Goal: Find specific page/section: Find specific page/section

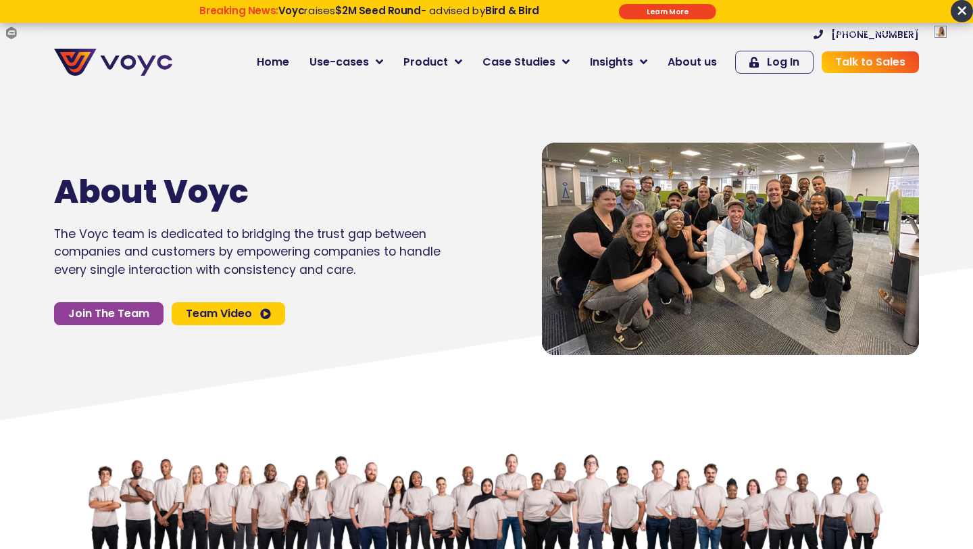
click at [959, 15] on span "×" at bounding box center [962, 11] width 22 height 22
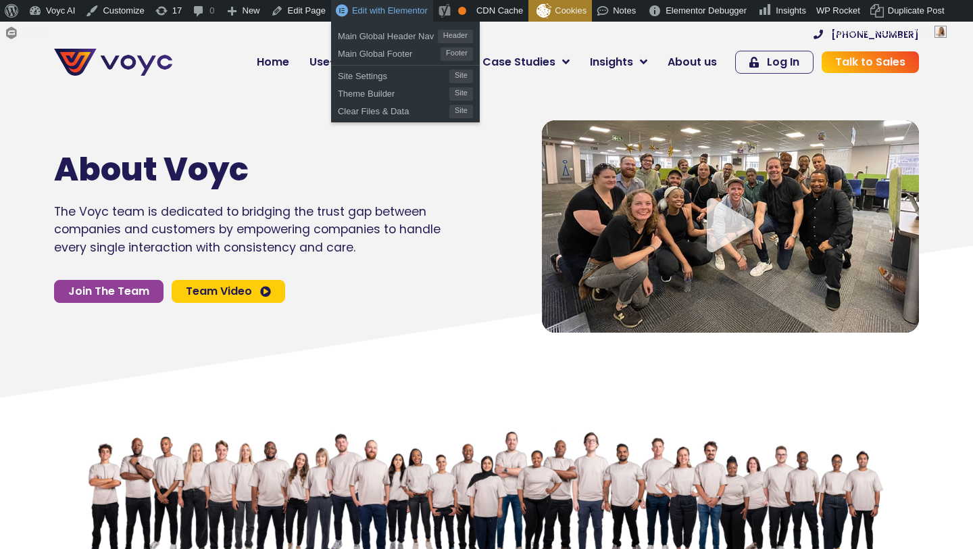
click at [401, 11] on span "Edit with Elementor" at bounding box center [390, 10] width 76 height 10
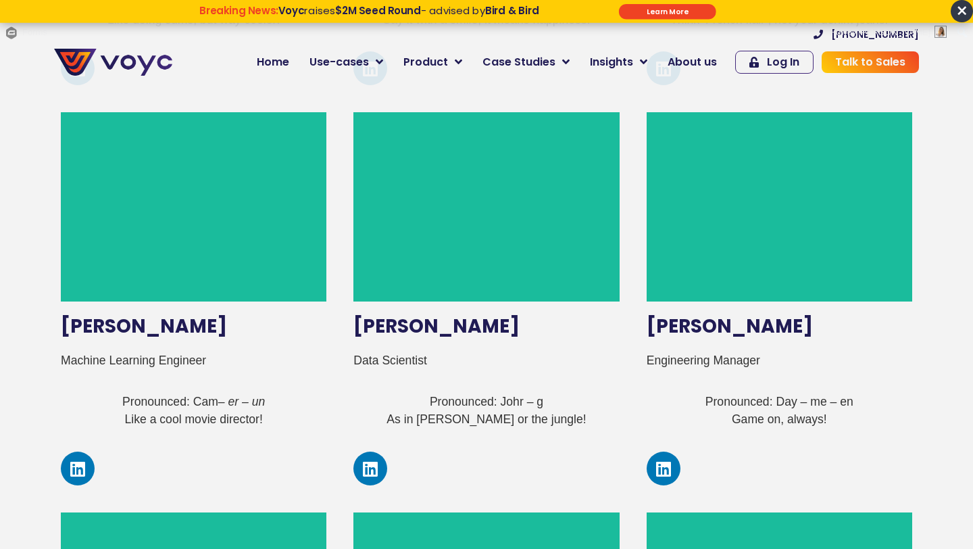
scroll to position [1958, 0]
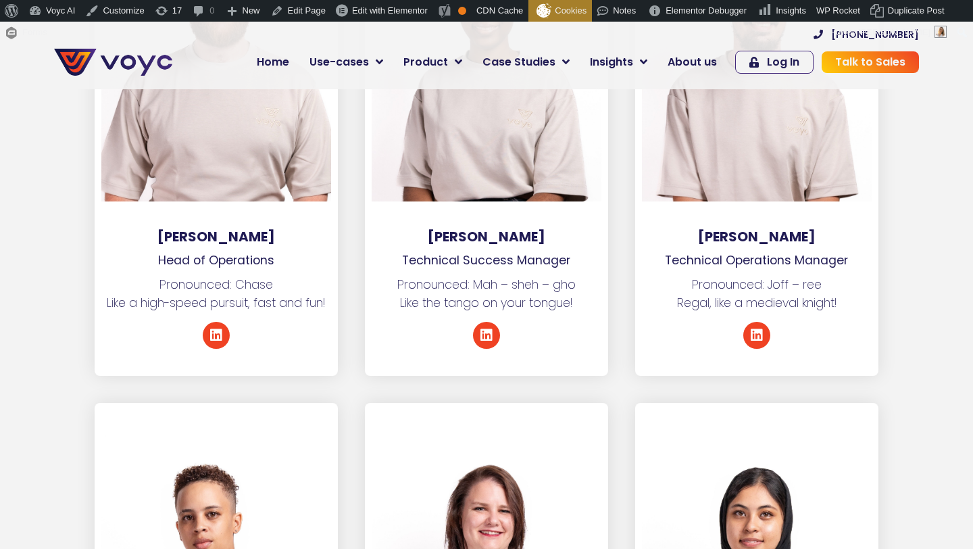
scroll to position [3110, 0]
